Goal: Use online tool/utility: Utilize a website feature to perform a specific function

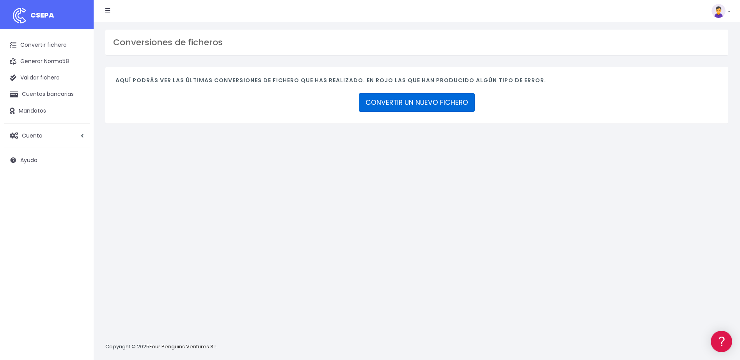
click at [412, 99] on link "CONVERTIR UN NUEVO FICHERO" at bounding box center [417, 102] width 116 height 19
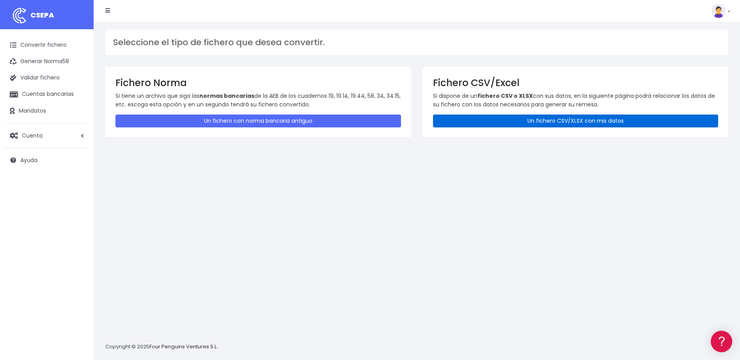
click at [486, 125] on link "Un fichero CSV/XLSX con mis datos" at bounding box center [576, 121] width 286 height 13
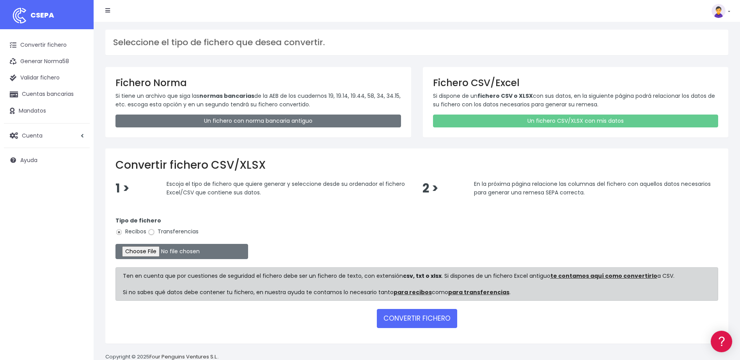
click at [151, 235] on input "Transferencias" at bounding box center [151, 232] width 7 height 7
radio input "true"
click at [146, 254] on input "file" at bounding box center [181, 251] width 133 height 15
type input "C:\fakepath\SEPA FILE 223 PR 090425.xlsx"
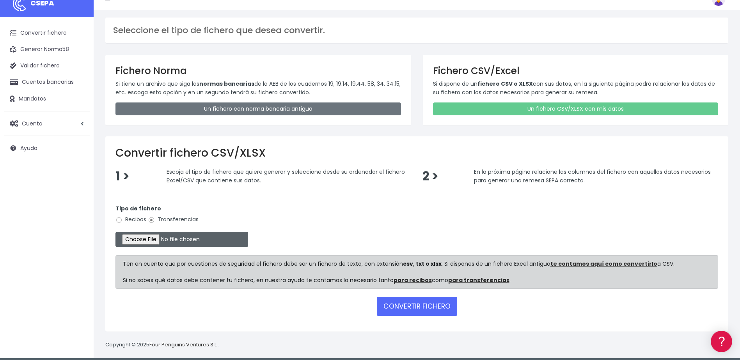
scroll to position [18, 0]
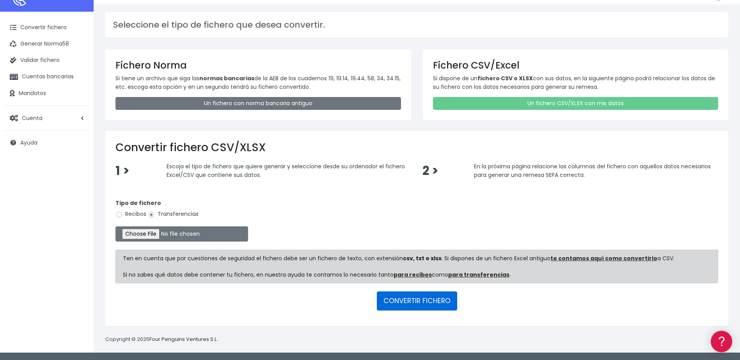
click at [447, 296] on button "CONVERTIR FICHERO" at bounding box center [417, 301] width 80 height 19
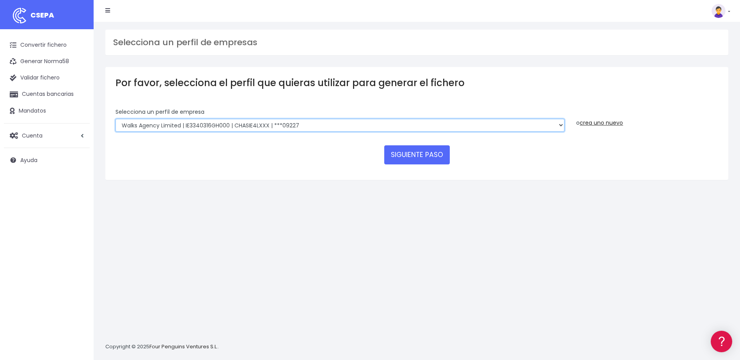
click at [557, 126] on select "Walks Agency Limited | IE3340316GH000 | CHASIE4LXXX | ***09227 Devour Spain SL …" at bounding box center [339, 125] width 449 height 13
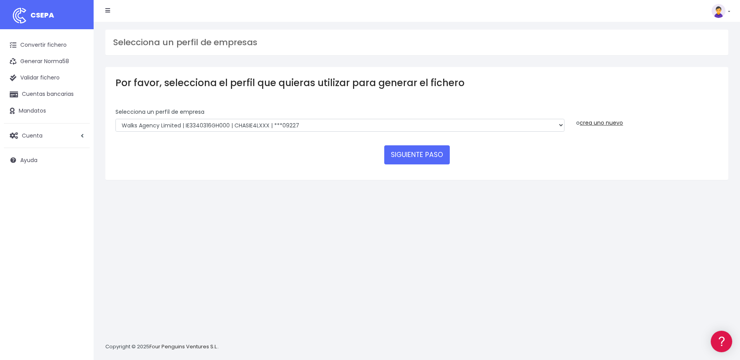
click at [606, 166] on form "Selecciona un perfíl de empresa Walks Agency Limited | IE3340316GH000 | CHASIE4…" at bounding box center [416, 139] width 603 height 62
click at [591, 121] on link "crea uno nuevo" at bounding box center [601, 123] width 43 height 8
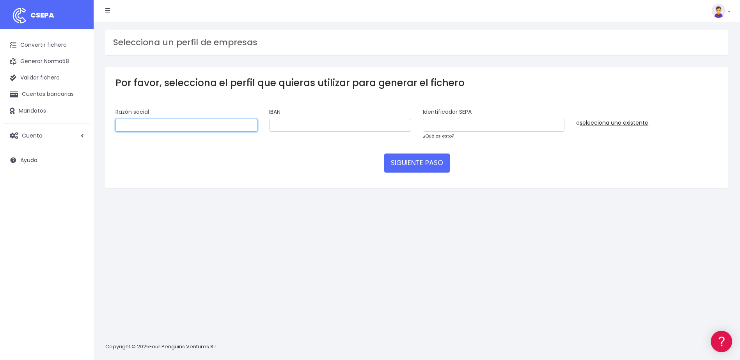
click at [159, 128] on input "text" at bounding box center [186, 125] width 142 height 13
click at [673, 174] on form "Selecciona un perfíl de empresa Walks Agency Limited | IE3340316GH000 | CHASIE4…" at bounding box center [416, 143] width 603 height 70
click at [479, 127] on input "text" at bounding box center [494, 125] width 142 height 13
click at [313, 125] on input "text" at bounding box center [340, 125] width 142 height 13
click at [227, 124] on input "text" at bounding box center [186, 125] width 142 height 13
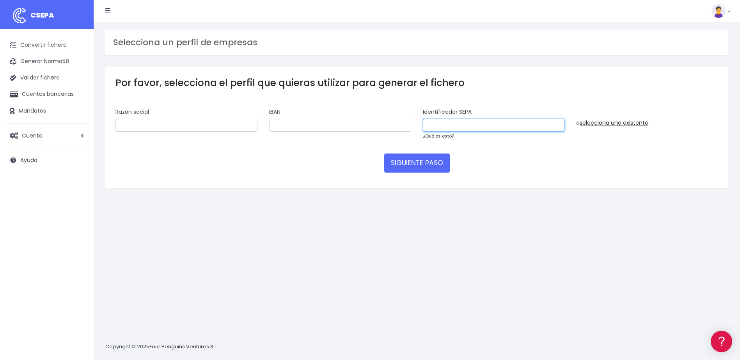
click at [474, 123] on input "text" at bounding box center [494, 125] width 142 height 13
click at [729, 11] on link at bounding box center [721, 11] width 19 height 14
click at [337, 295] on div "Selecciona un perfil de empresas Por favor, selecciona el perfil que quieras ut…" at bounding box center [417, 191] width 646 height 339
click at [645, 182] on div "Por favor, selecciona el perfil que quieras utilizar para generar el fichero Se…" at bounding box center [416, 127] width 623 height 121
click at [60, 45] on link "Convertir fichero" at bounding box center [47, 45] width 86 height 16
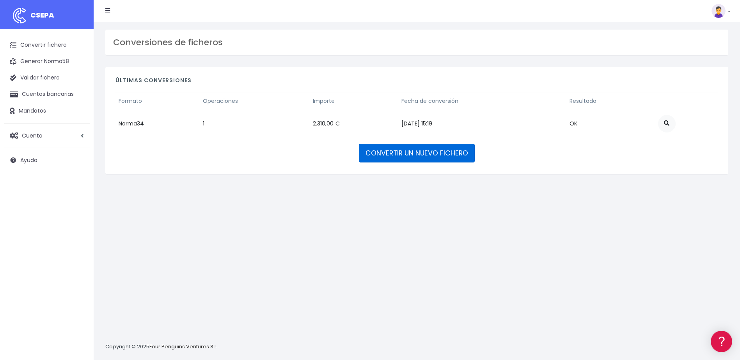
click at [430, 158] on link "CONVERTIR UN NUEVO FICHERO" at bounding box center [417, 153] width 116 height 19
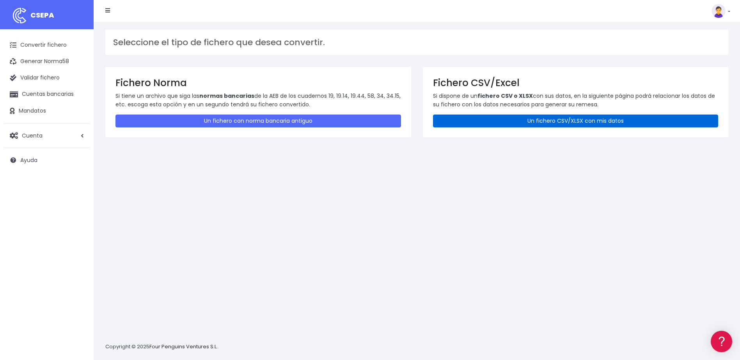
click at [495, 119] on link "Un fichero CSV/XLSX con mis datos" at bounding box center [576, 121] width 286 height 13
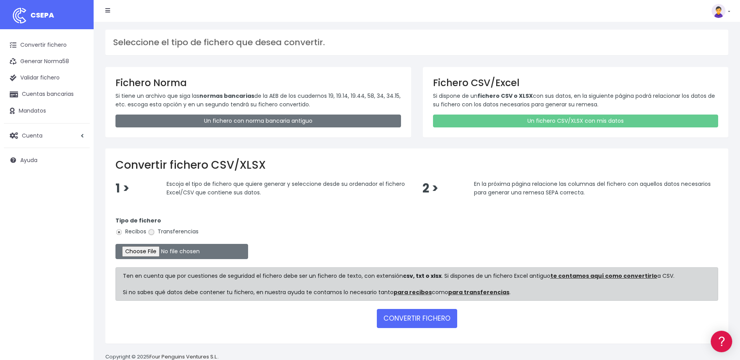
click at [154, 232] on input "Transferencias" at bounding box center [151, 232] width 7 height 7
radio input "true"
click at [156, 249] on input "file" at bounding box center [181, 251] width 133 height 15
type input "C:\fakepath\SEPA FILE 223 PR 090425.xlsx"
click at [427, 318] on button "CONVERTIR FICHERO" at bounding box center [417, 318] width 80 height 19
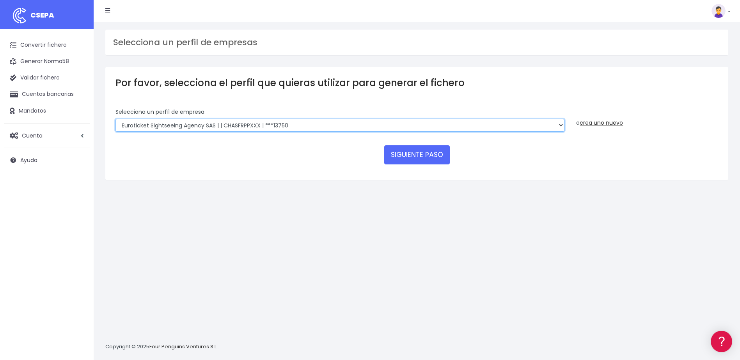
click at [335, 127] on select "Walks Agency Limited | IE3340316GH000 | CHASIE4LXXX | ***09227 Devour [GEOGRAPH…" at bounding box center [339, 125] width 449 height 13
